Goal: Navigation & Orientation: Understand site structure

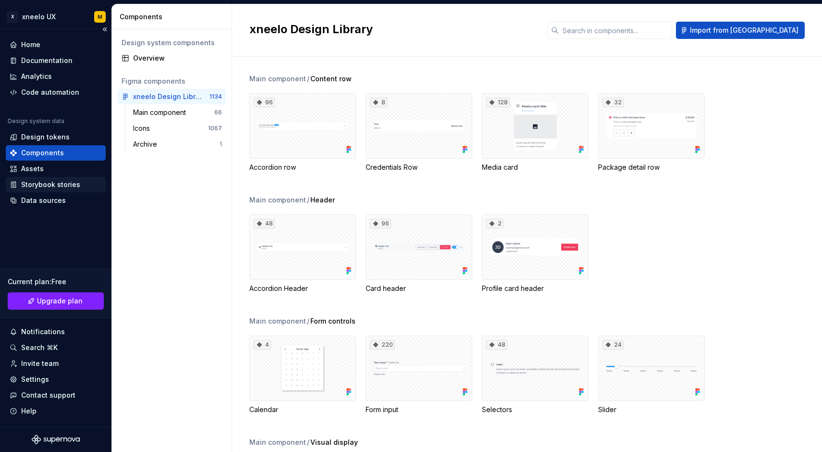
click at [57, 186] on div "Storybook stories" at bounding box center [50, 185] width 59 height 10
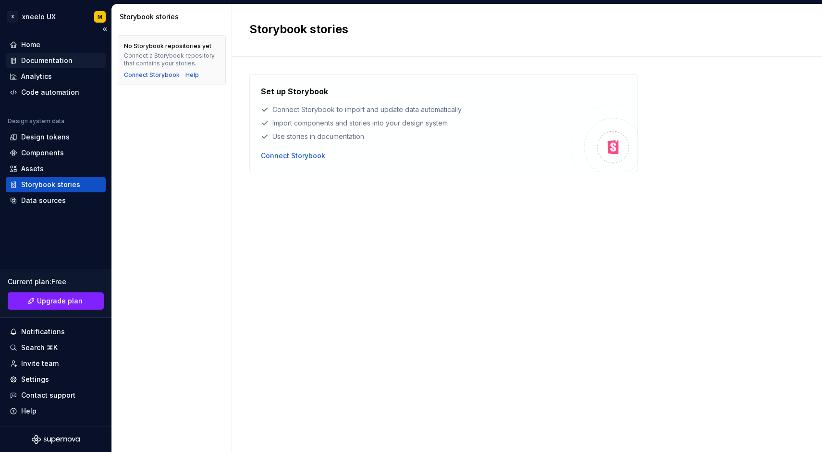
click at [46, 59] on div "Documentation" at bounding box center [46, 61] width 51 height 10
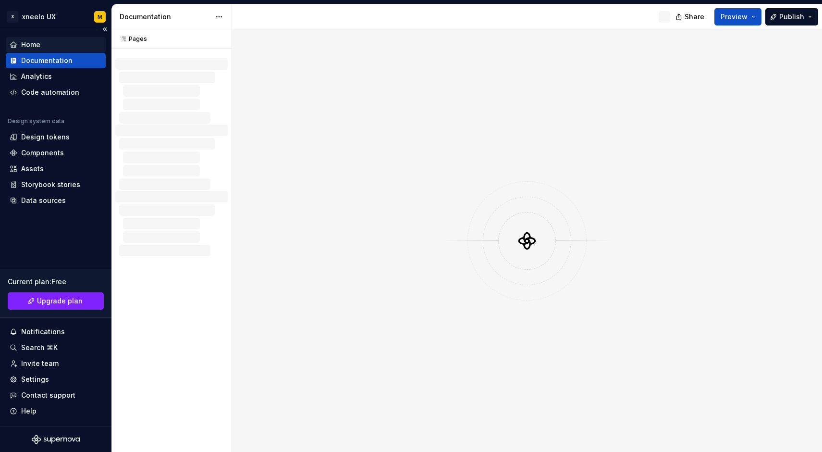
click at [34, 45] on div "Home" at bounding box center [30, 45] width 19 height 10
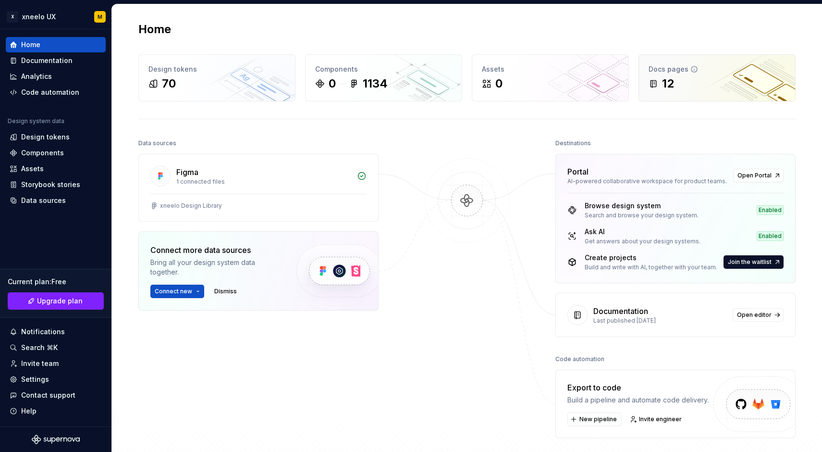
click at [706, 85] on div "12" at bounding box center [717, 83] width 137 height 15
